Goal: Task Accomplishment & Management: Use online tool/utility

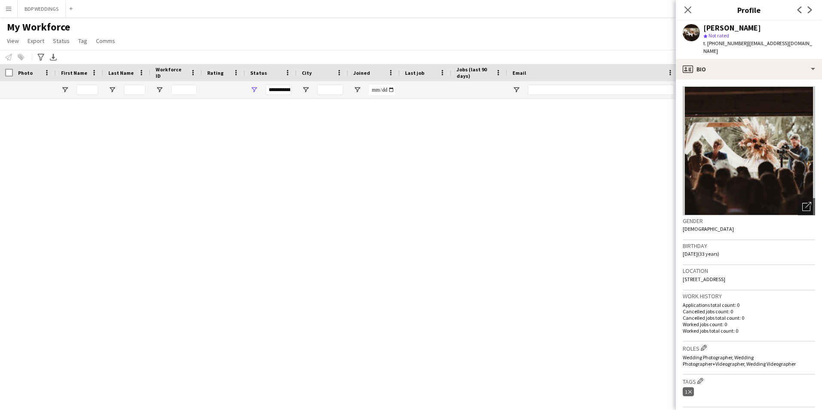
click at [41, 60] on icon at bounding box center [40, 57] width 6 height 7
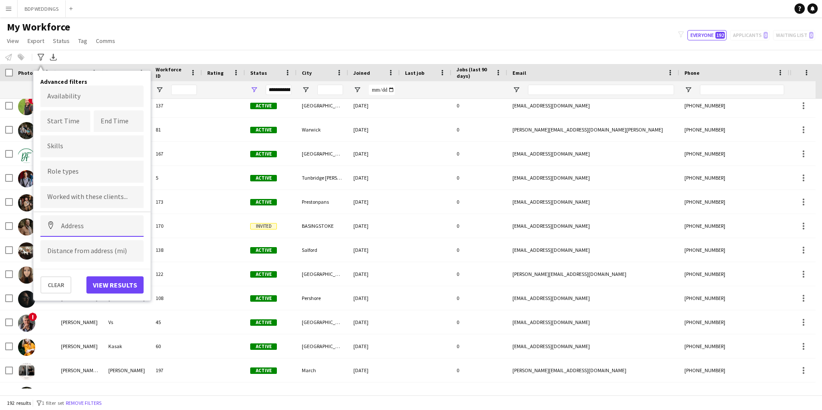
click at [79, 230] on input at bounding box center [91, 227] width 103 height 22
paste input "**********"
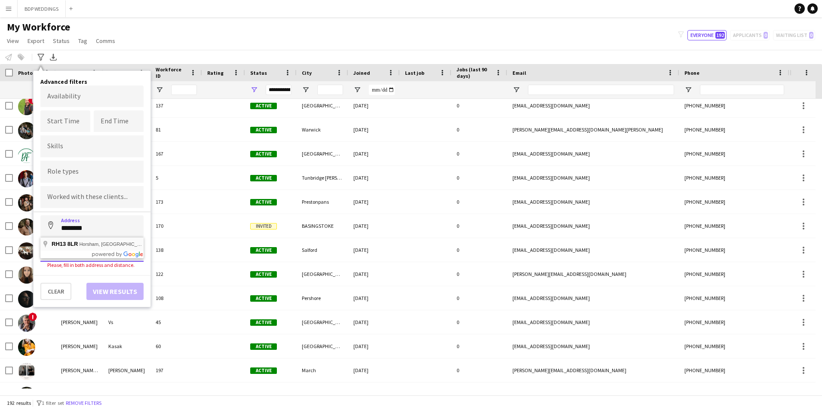
type input "**********"
click at [62, 100] on body "Menu Boards Boards Boards All jobs Status Workforce Workforce My Workforce Recr…" at bounding box center [411, 205] width 822 height 410
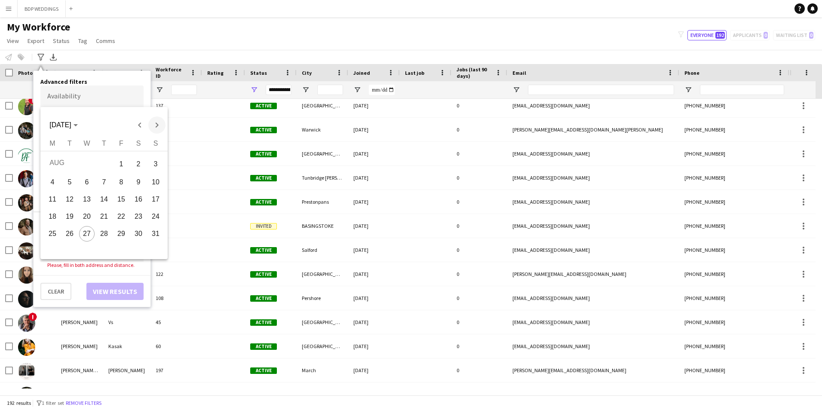
click at [154, 128] on span "Next month" at bounding box center [156, 125] width 17 height 17
click at [137, 199] on span "11" at bounding box center [138, 197] width 15 height 15
type input "**********"
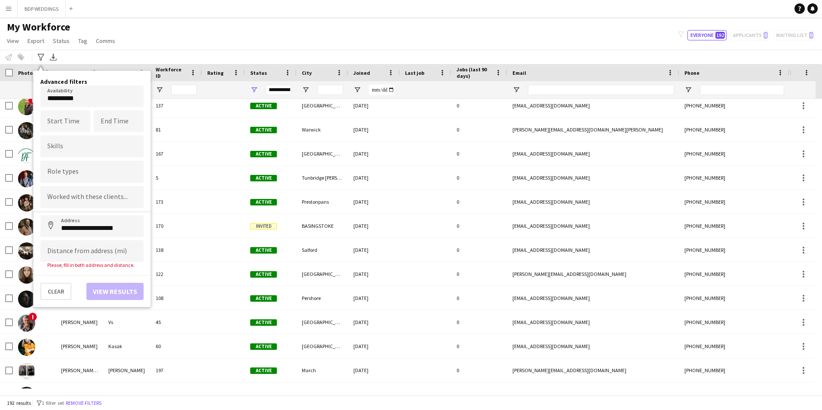
click at [74, 265] on div "Please, fill in both address and distance." at bounding box center [91, 265] width 103 height 6
click at [74, 255] on input at bounding box center [91, 251] width 103 height 22
type input "******"
click at [127, 284] on button "View results" at bounding box center [114, 285] width 57 height 17
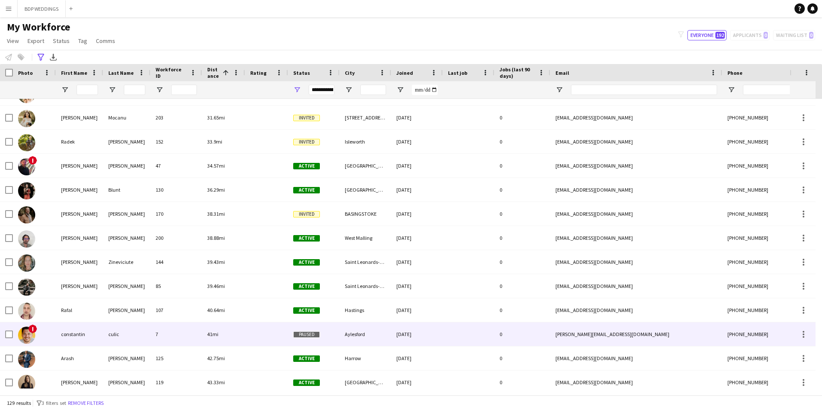
scroll to position [301, 0]
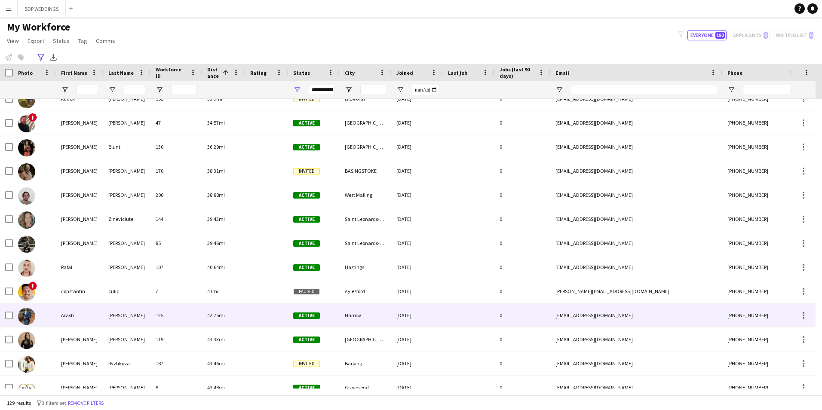
click at [138, 322] on div "[PERSON_NAME]" at bounding box center [126, 316] width 47 height 24
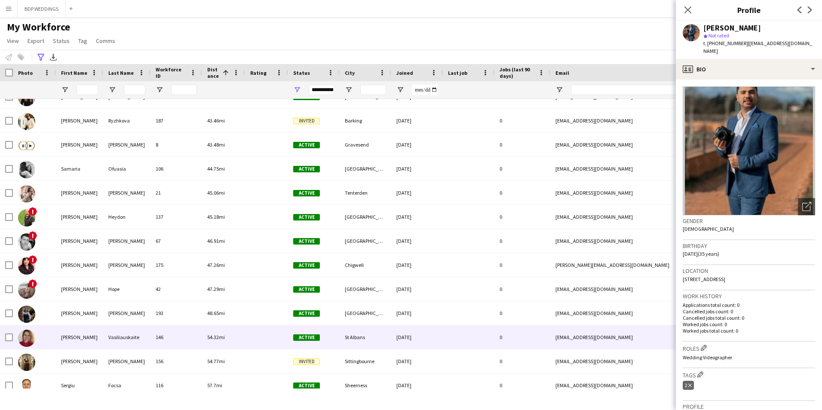
scroll to position [0, 0]
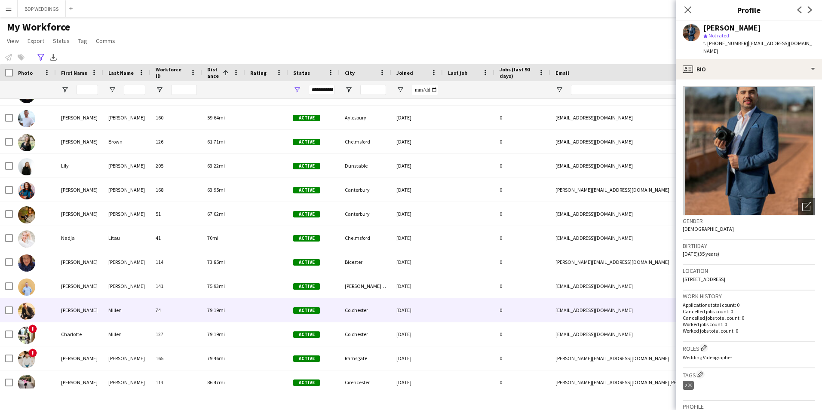
click at [131, 310] on div "Millen" at bounding box center [126, 311] width 47 height 24
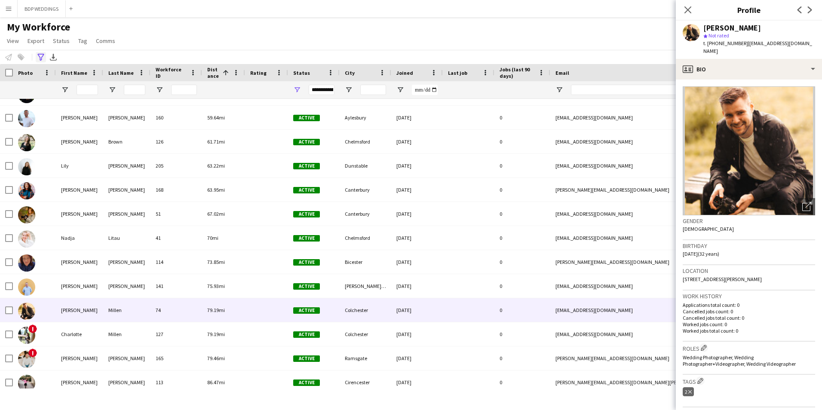
click at [41, 59] on icon "Advanced filters" at bounding box center [40, 57] width 7 height 7
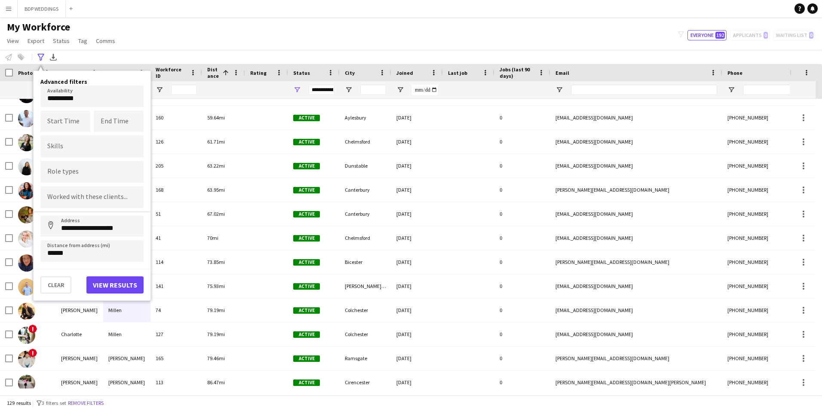
click at [191, 37] on div "My Workforce View Views Default view New view Update view Delete view Edit name…" at bounding box center [411, 35] width 822 height 29
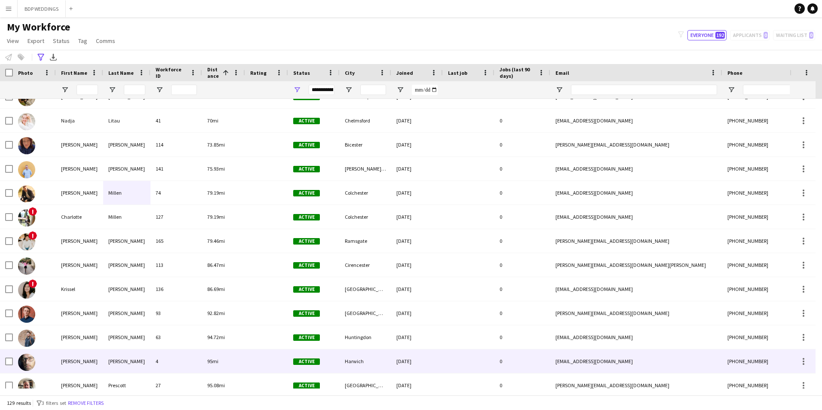
scroll to position [989, 0]
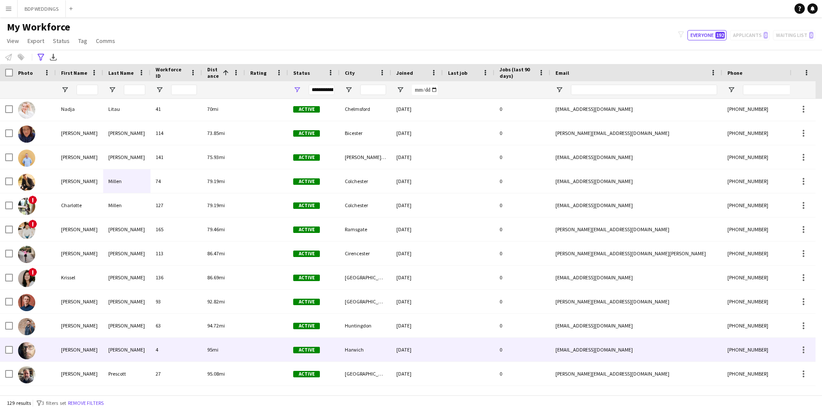
click at [137, 349] on div "[PERSON_NAME]" at bounding box center [126, 350] width 47 height 24
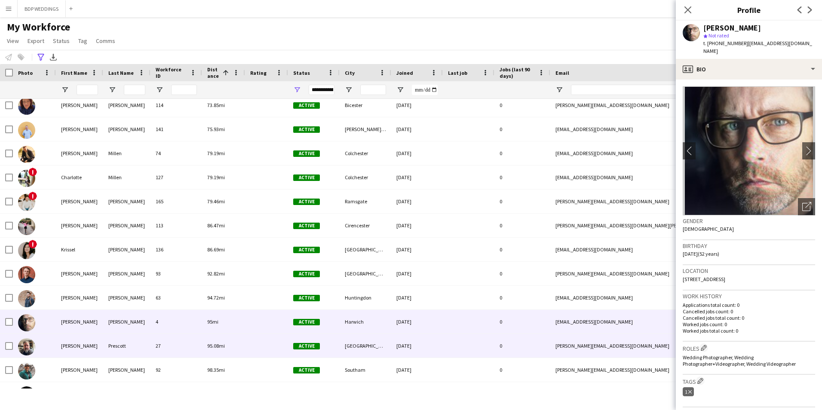
scroll to position [1032, 0]
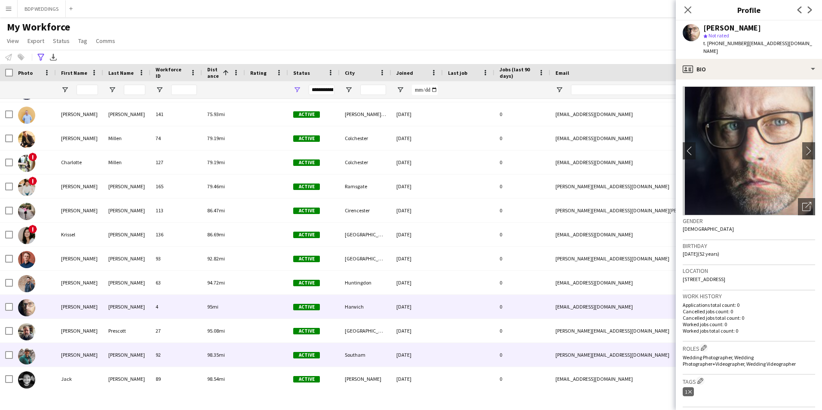
click at [144, 356] on div "[PERSON_NAME]" at bounding box center [126, 355] width 47 height 24
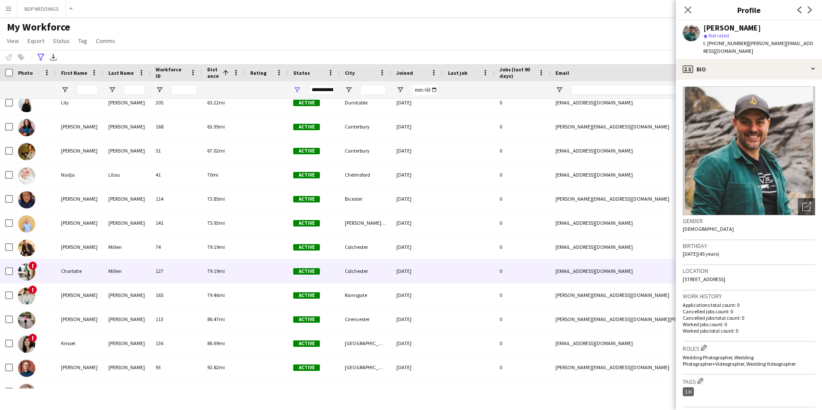
scroll to position [817, 0]
